Goal: Book appointment/travel/reservation

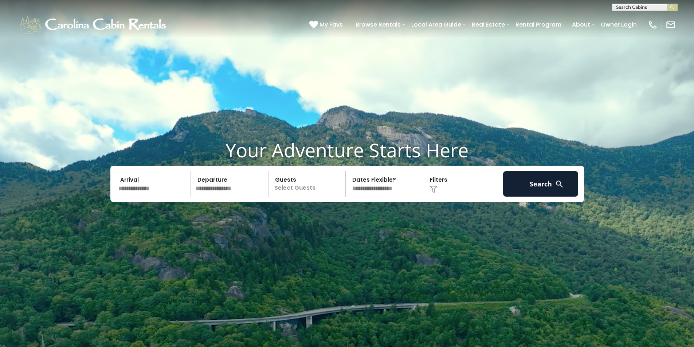
scroll to position [0, 0]
click at [625, 5] on input "text" at bounding box center [644, 8] width 64 height 7
type input "**********"
click at [630, 22] on ul "Freedom Lodg e" at bounding box center [644, 18] width 65 height 12
click at [671, 10] on button "submit" at bounding box center [671, 7] width 11 height 7
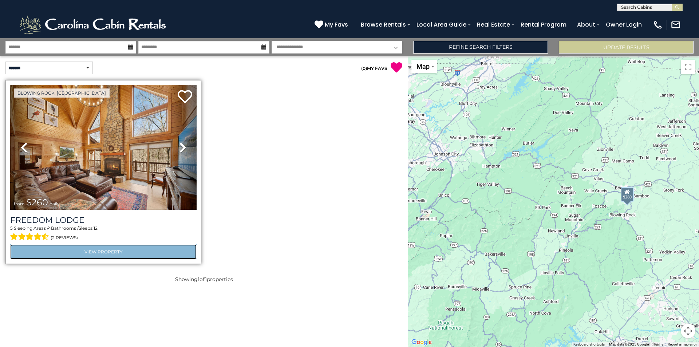
click at [110, 250] on link "View Property" at bounding box center [103, 251] width 186 height 15
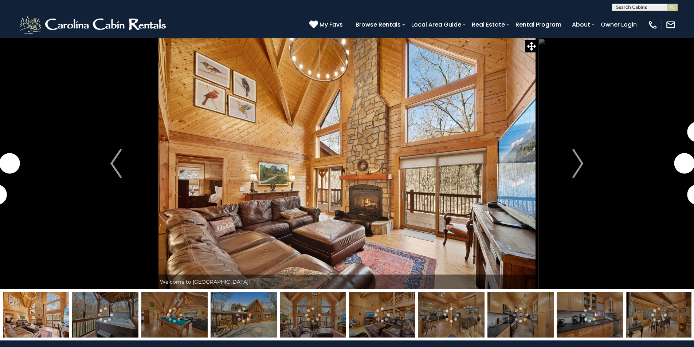
scroll to position [36, 0]
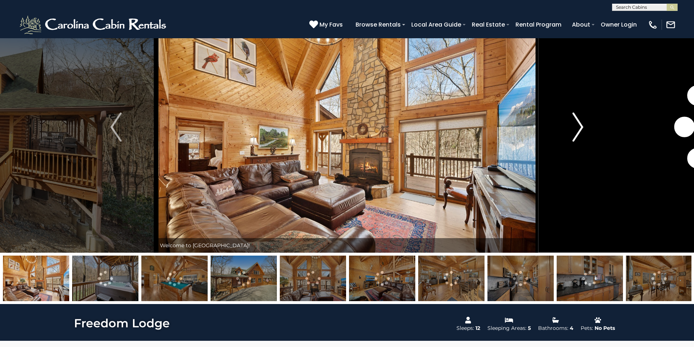
click at [579, 127] on img "Next" at bounding box center [577, 127] width 11 height 29
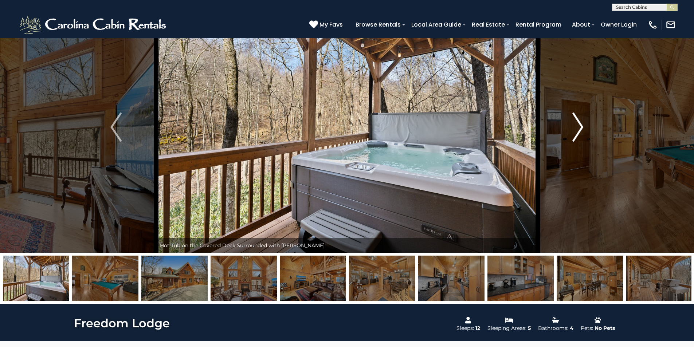
click at [579, 127] on img "Next" at bounding box center [577, 127] width 11 height 29
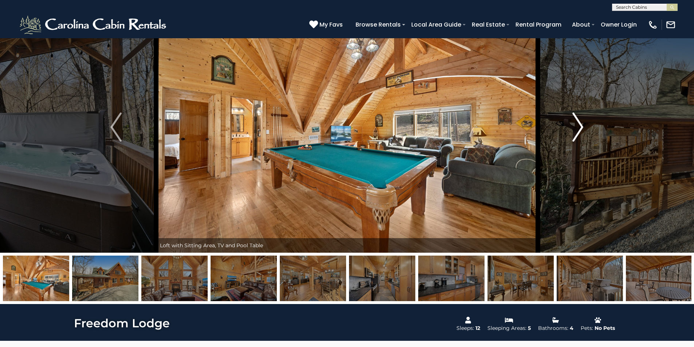
click at [579, 127] on img "Next" at bounding box center [577, 127] width 11 height 29
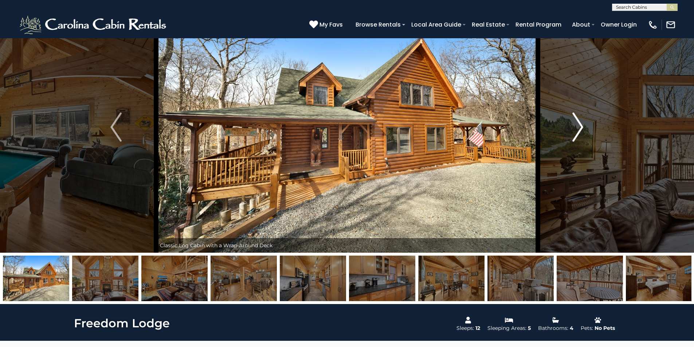
click at [579, 127] on img "Next" at bounding box center [577, 127] width 11 height 29
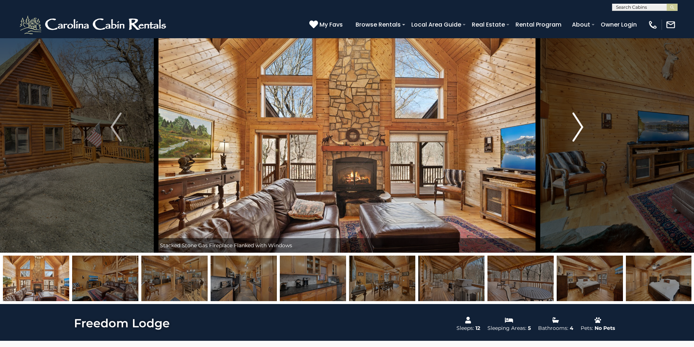
click at [579, 127] on img "Next" at bounding box center [577, 127] width 11 height 29
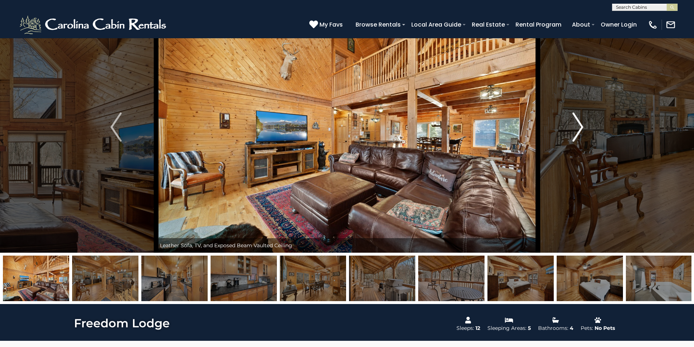
click at [579, 127] on img "Next" at bounding box center [577, 127] width 11 height 29
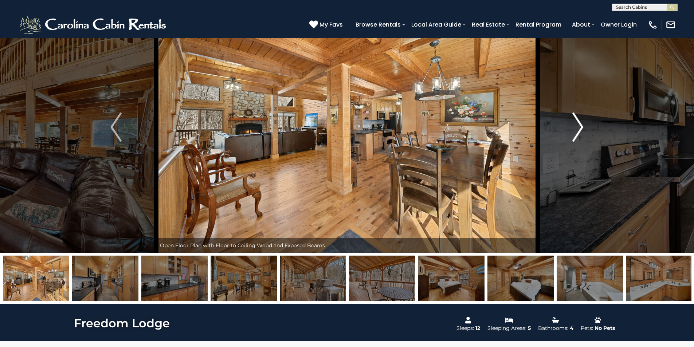
click at [579, 127] on img "Next" at bounding box center [577, 127] width 11 height 29
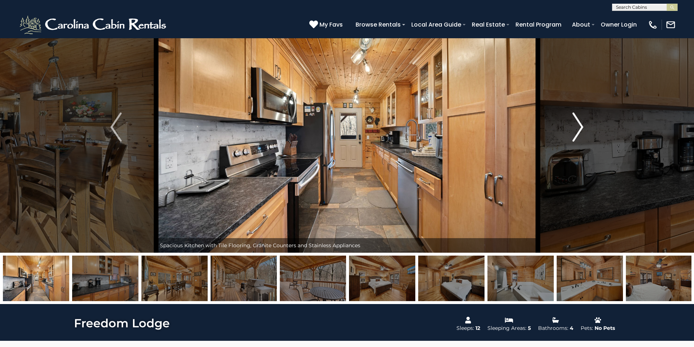
click at [579, 127] on img "Next" at bounding box center [577, 127] width 11 height 29
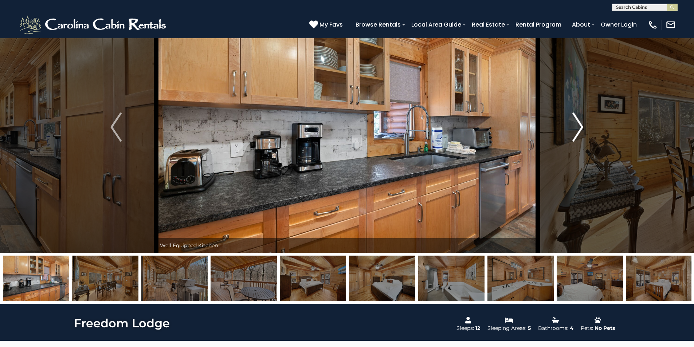
click at [579, 127] on img "Next" at bounding box center [577, 127] width 11 height 29
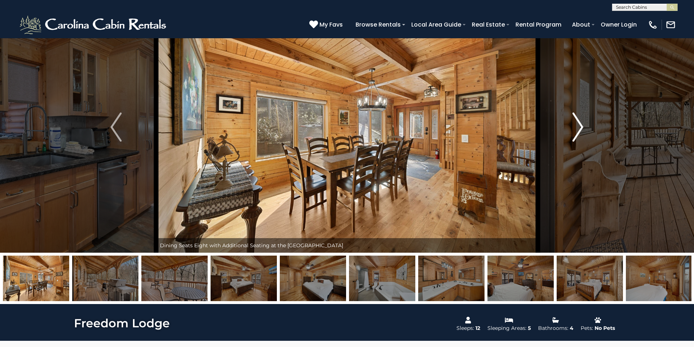
click at [579, 127] on img "Next" at bounding box center [577, 127] width 11 height 29
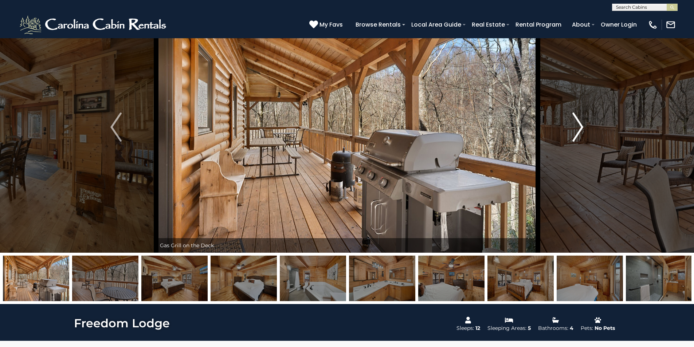
click at [579, 127] on img "Next" at bounding box center [577, 127] width 11 height 29
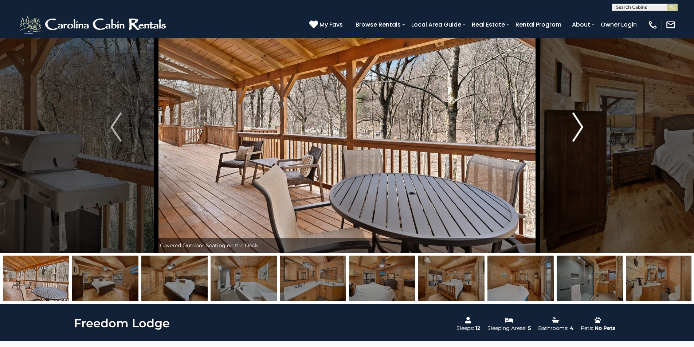
click at [579, 127] on img "Next" at bounding box center [577, 127] width 11 height 29
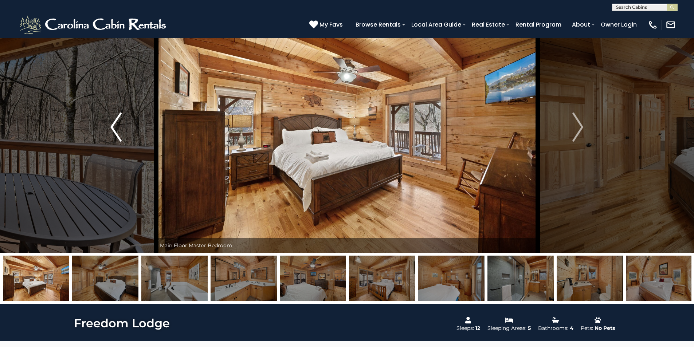
click at [114, 124] on img "Previous" at bounding box center [115, 127] width 11 height 29
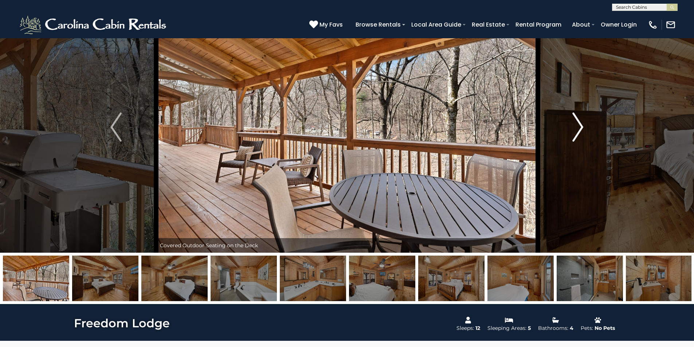
click at [581, 124] on img "Next" at bounding box center [577, 127] width 11 height 29
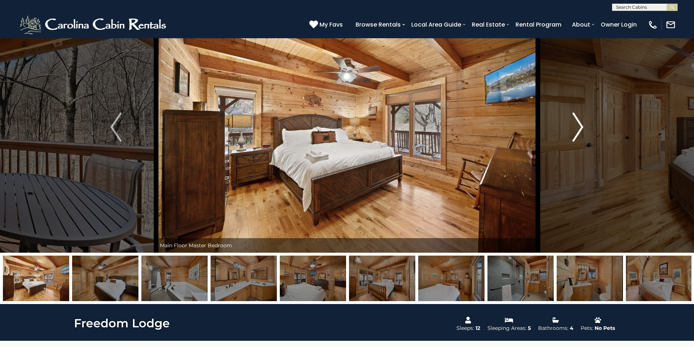
click at [581, 124] on img "Next" at bounding box center [577, 127] width 11 height 29
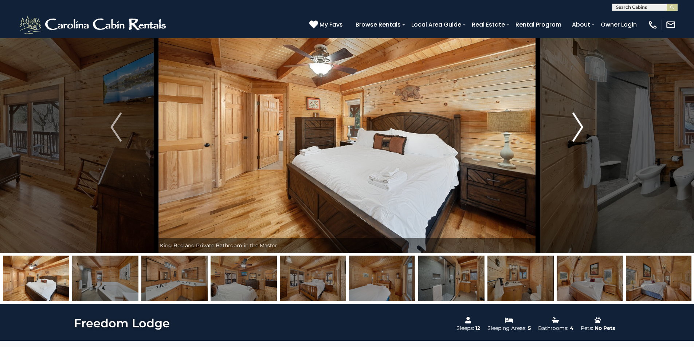
click at [581, 124] on img "Next" at bounding box center [577, 127] width 11 height 29
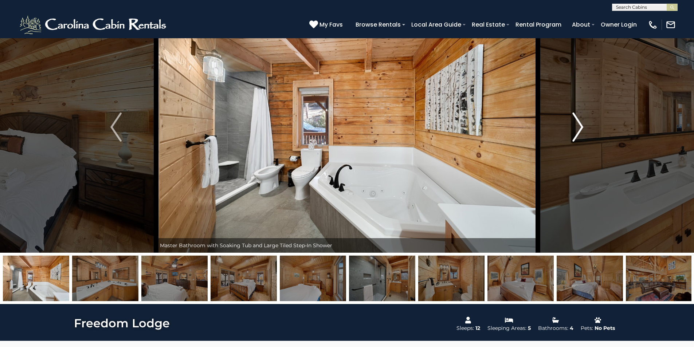
click at [581, 124] on img "Next" at bounding box center [577, 127] width 11 height 29
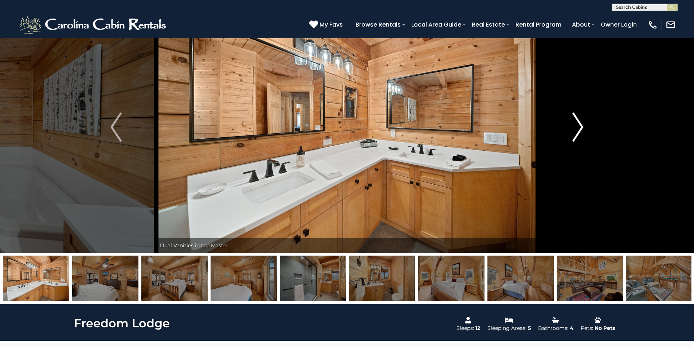
click at [581, 124] on img "Next" at bounding box center [577, 127] width 11 height 29
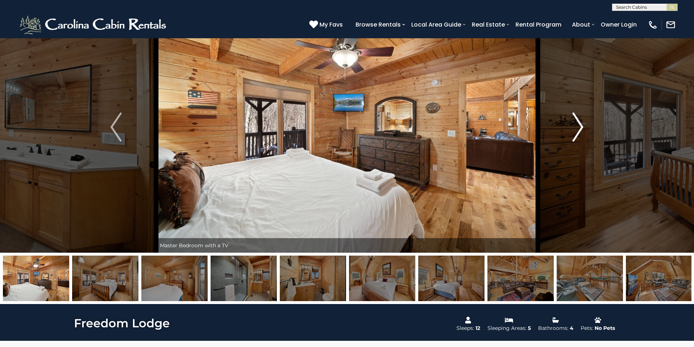
click at [581, 124] on img "Next" at bounding box center [577, 127] width 11 height 29
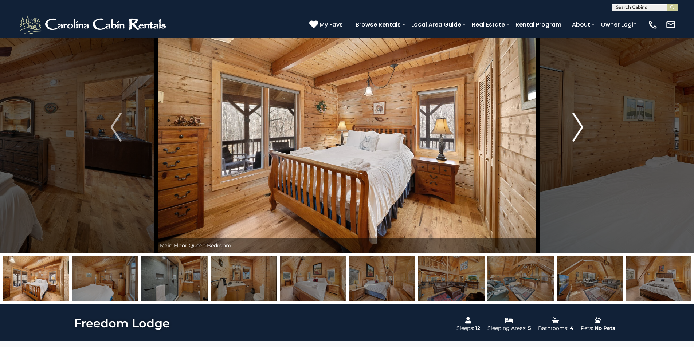
click at [581, 124] on img "Next" at bounding box center [577, 127] width 11 height 29
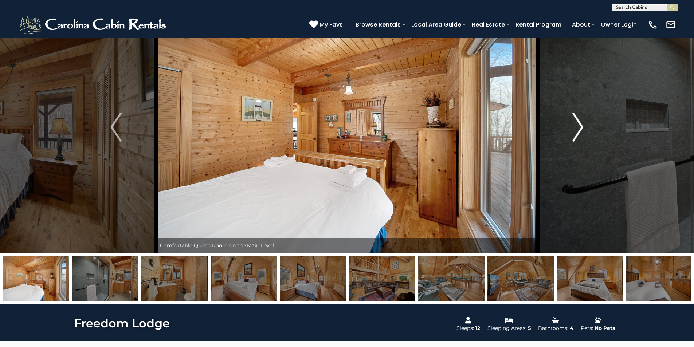
click at [581, 124] on img "Next" at bounding box center [577, 127] width 11 height 29
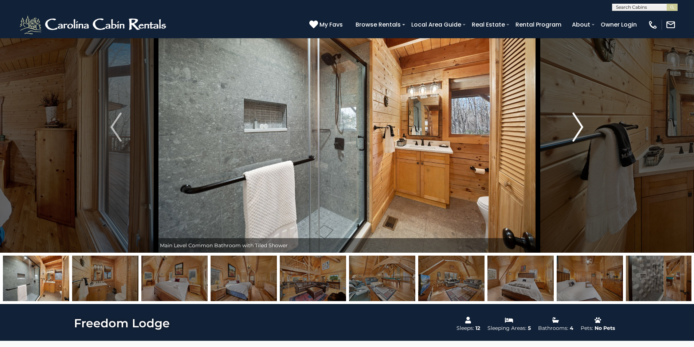
click at [581, 124] on img "Next" at bounding box center [577, 127] width 11 height 29
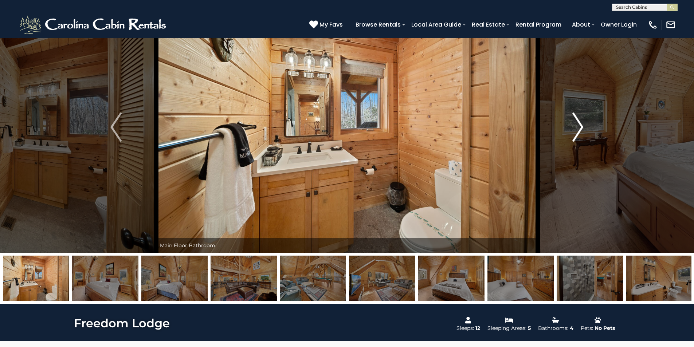
click at [581, 124] on img "Next" at bounding box center [577, 127] width 11 height 29
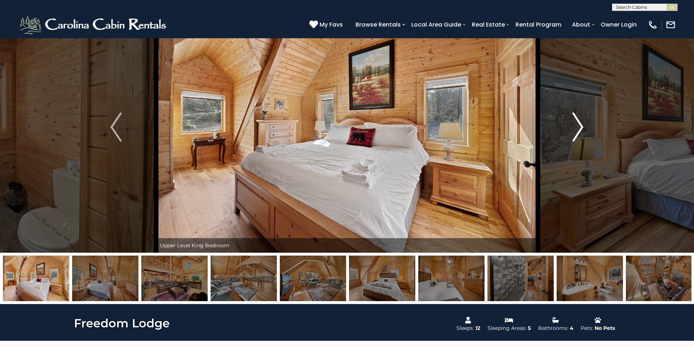
click at [581, 124] on img "Next" at bounding box center [577, 127] width 11 height 29
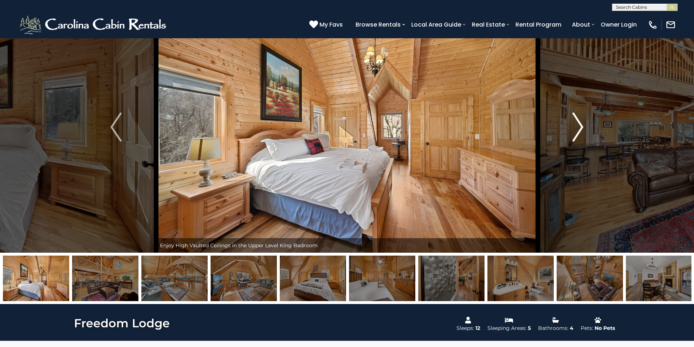
click at [581, 124] on img "Next" at bounding box center [577, 127] width 11 height 29
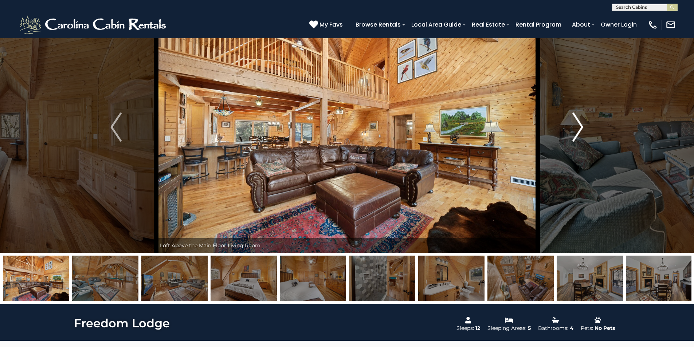
click at [581, 124] on img "Next" at bounding box center [577, 127] width 11 height 29
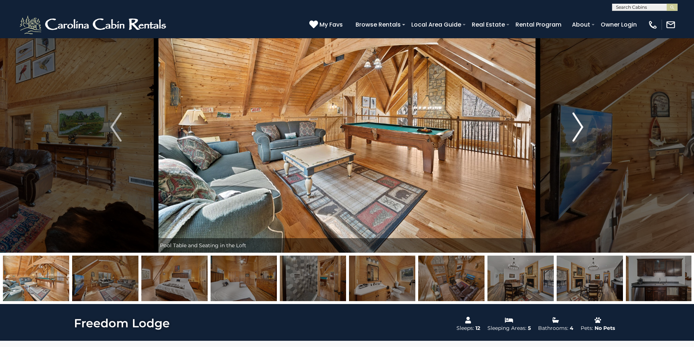
click at [581, 124] on img "Next" at bounding box center [577, 127] width 11 height 29
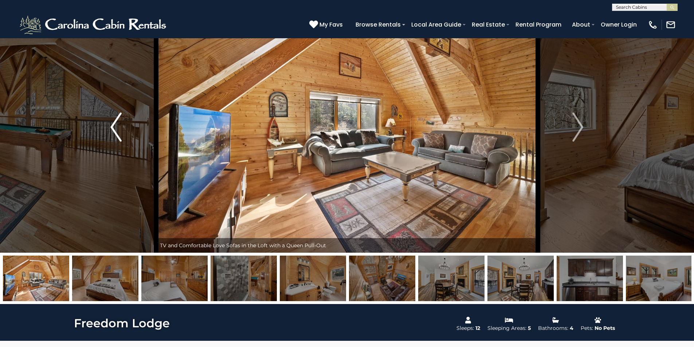
click at [115, 123] on img "Previous" at bounding box center [115, 127] width 11 height 29
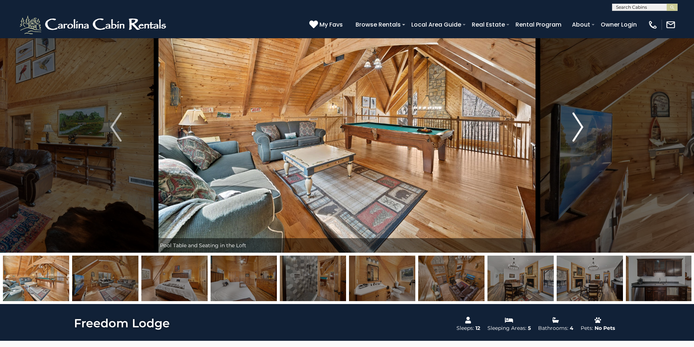
click at [578, 126] on img "Next" at bounding box center [577, 127] width 11 height 29
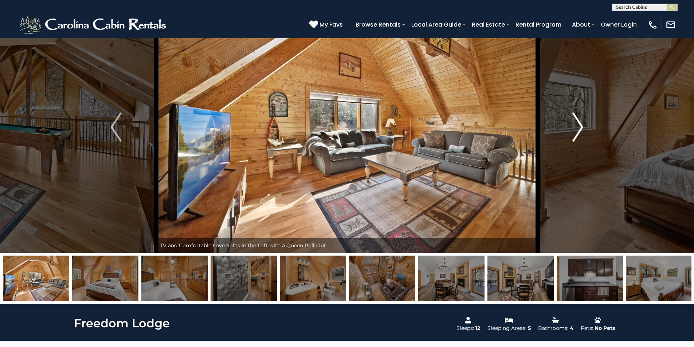
click at [578, 126] on img "Next" at bounding box center [577, 127] width 11 height 29
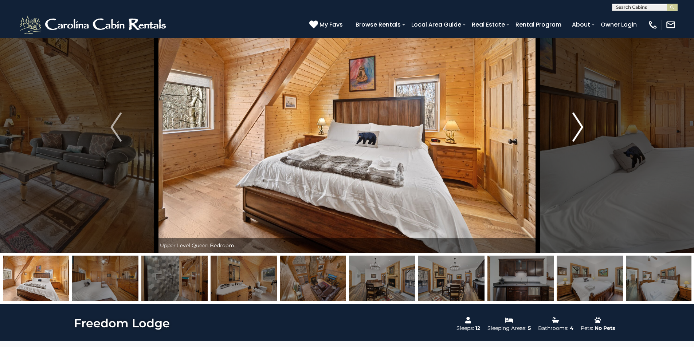
click at [578, 126] on img "Next" at bounding box center [577, 127] width 11 height 29
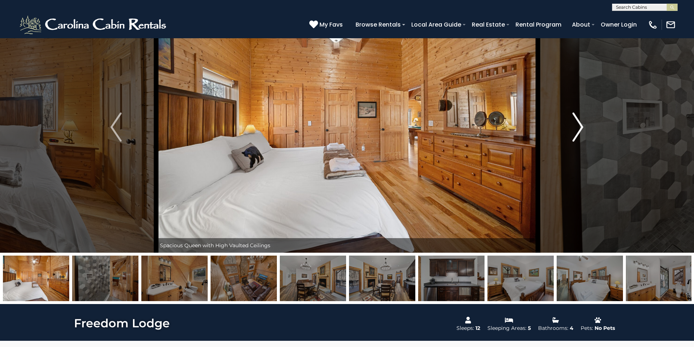
click at [578, 126] on img "Next" at bounding box center [577, 127] width 11 height 29
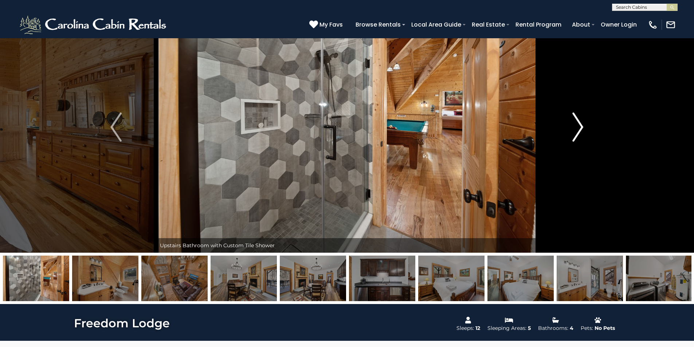
click at [578, 126] on img "Next" at bounding box center [577, 127] width 11 height 29
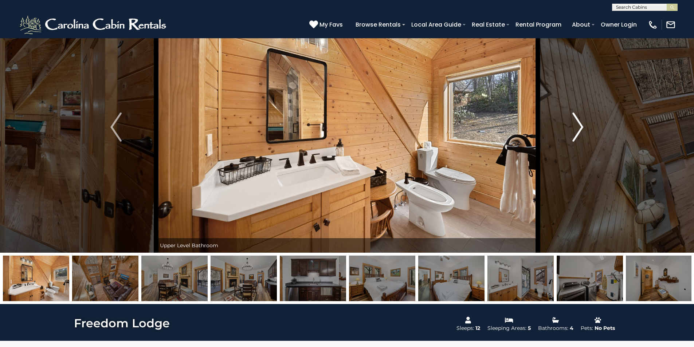
click at [578, 126] on img "Next" at bounding box center [577, 127] width 11 height 29
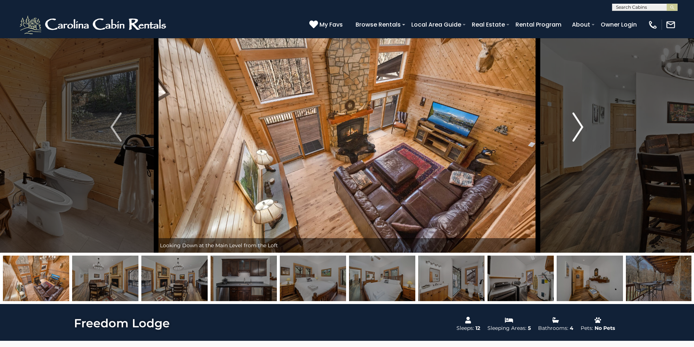
click at [578, 126] on img "Next" at bounding box center [577, 127] width 11 height 29
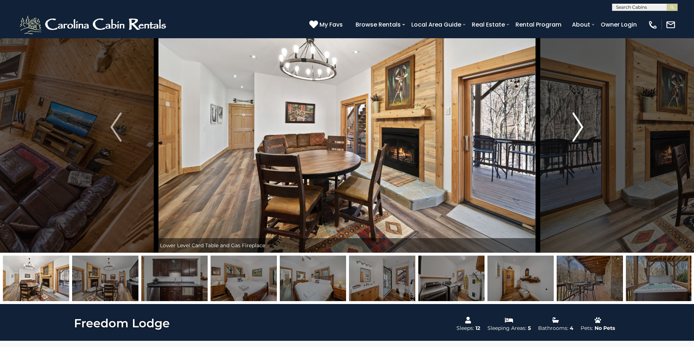
click at [578, 126] on img "Next" at bounding box center [577, 127] width 11 height 29
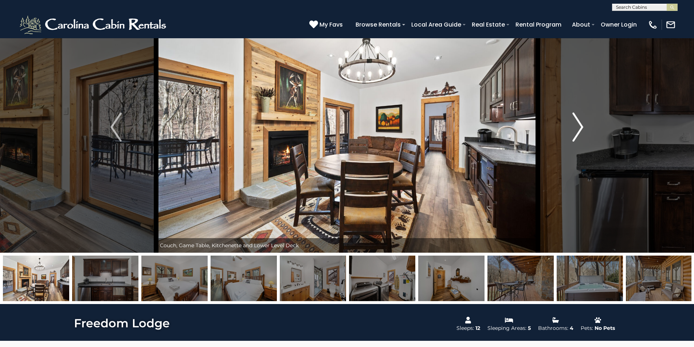
click at [578, 126] on img "Next" at bounding box center [577, 127] width 11 height 29
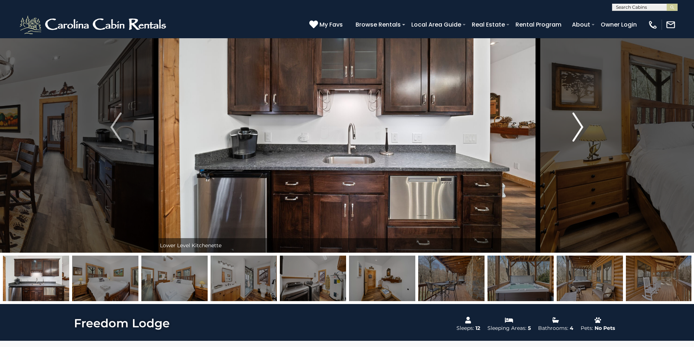
click at [578, 126] on img "Next" at bounding box center [577, 127] width 11 height 29
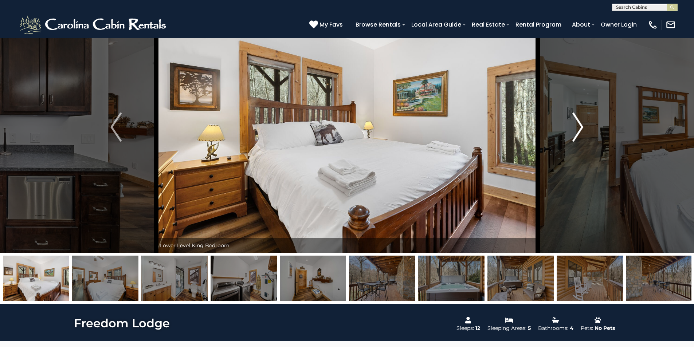
click at [578, 126] on img "Next" at bounding box center [577, 127] width 11 height 29
